Goal: Find specific page/section: Find specific page/section

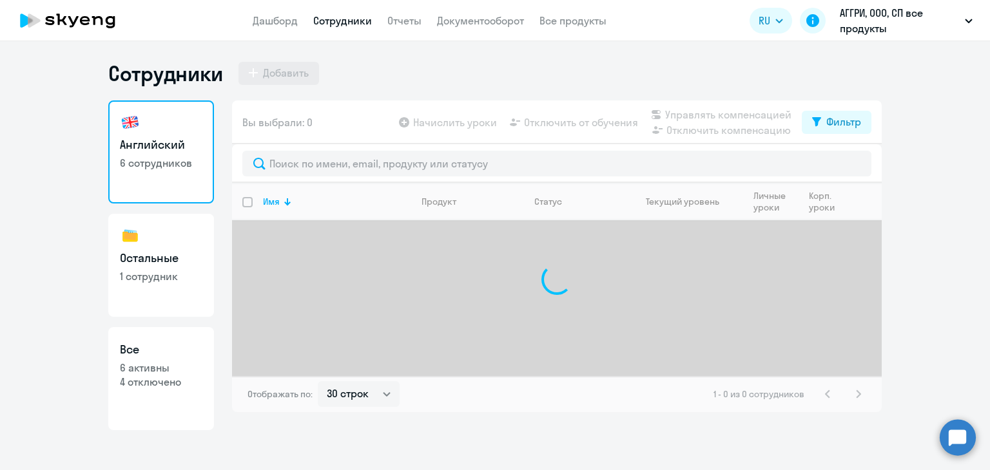
select select "30"
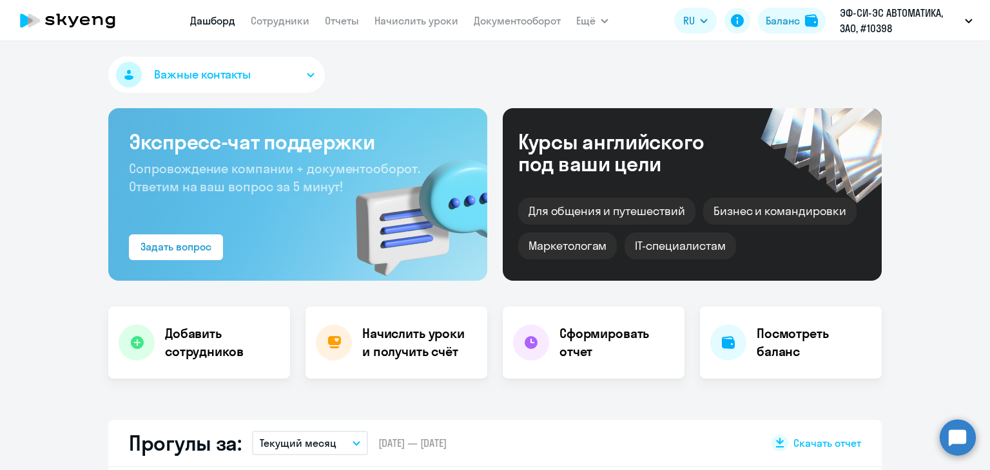
select select "30"
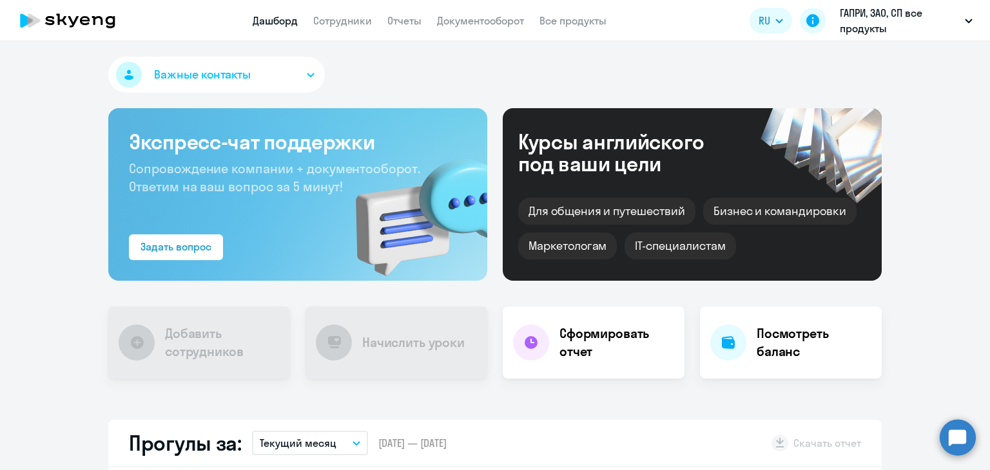
click at [351, 19] on link "Сотрудники" at bounding box center [342, 20] width 59 height 13
select select "30"
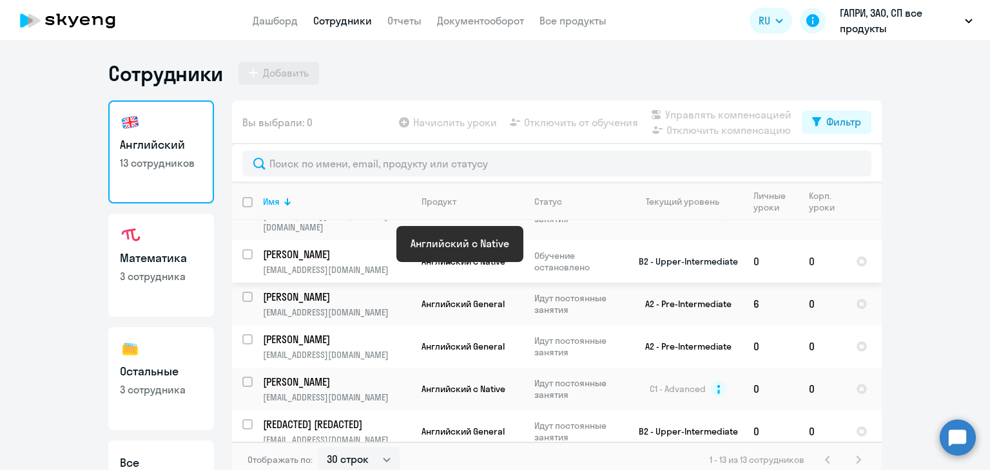
scroll to position [435, 0]
